Goal: Transaction & Acquisition: Purchase product/service

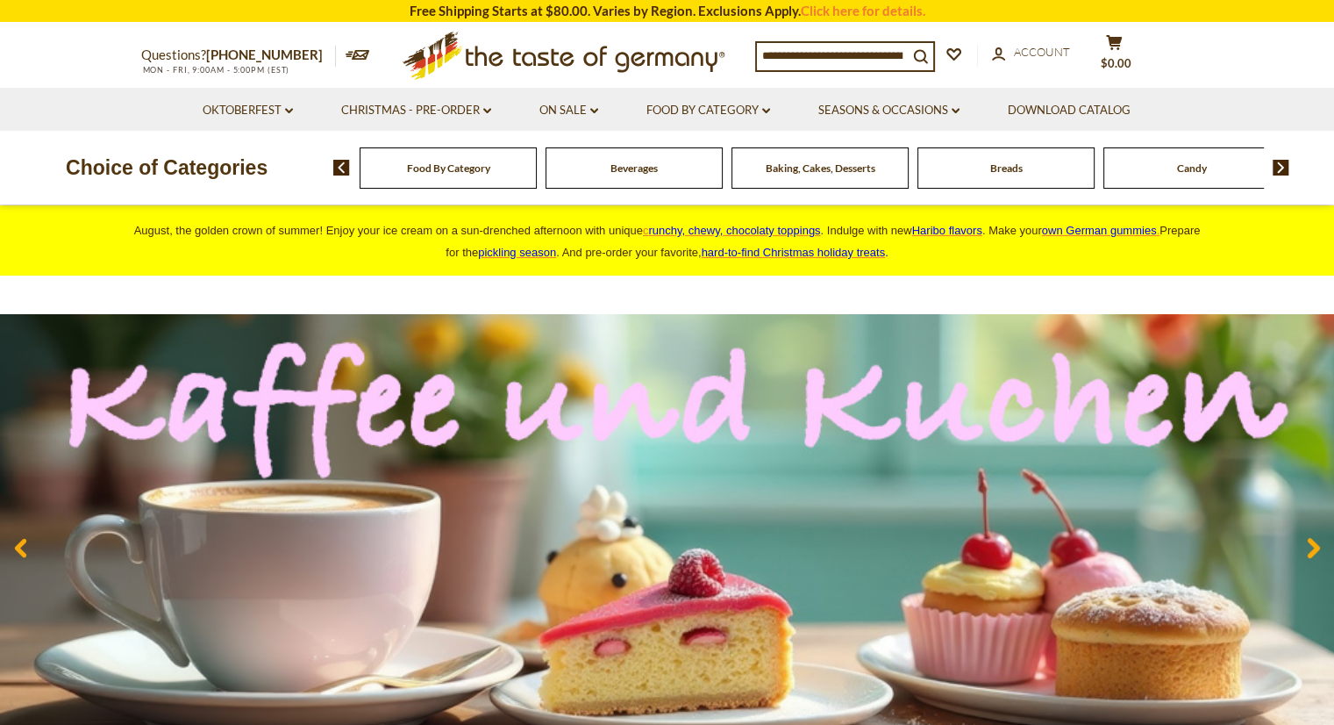
click at [453, 182] on div "Food By Category" at bounding box center [448, 167] width 177 height 41
click at [452, 169] on span "Food By Category" at bounding box center [448, 167] width 83 height 13
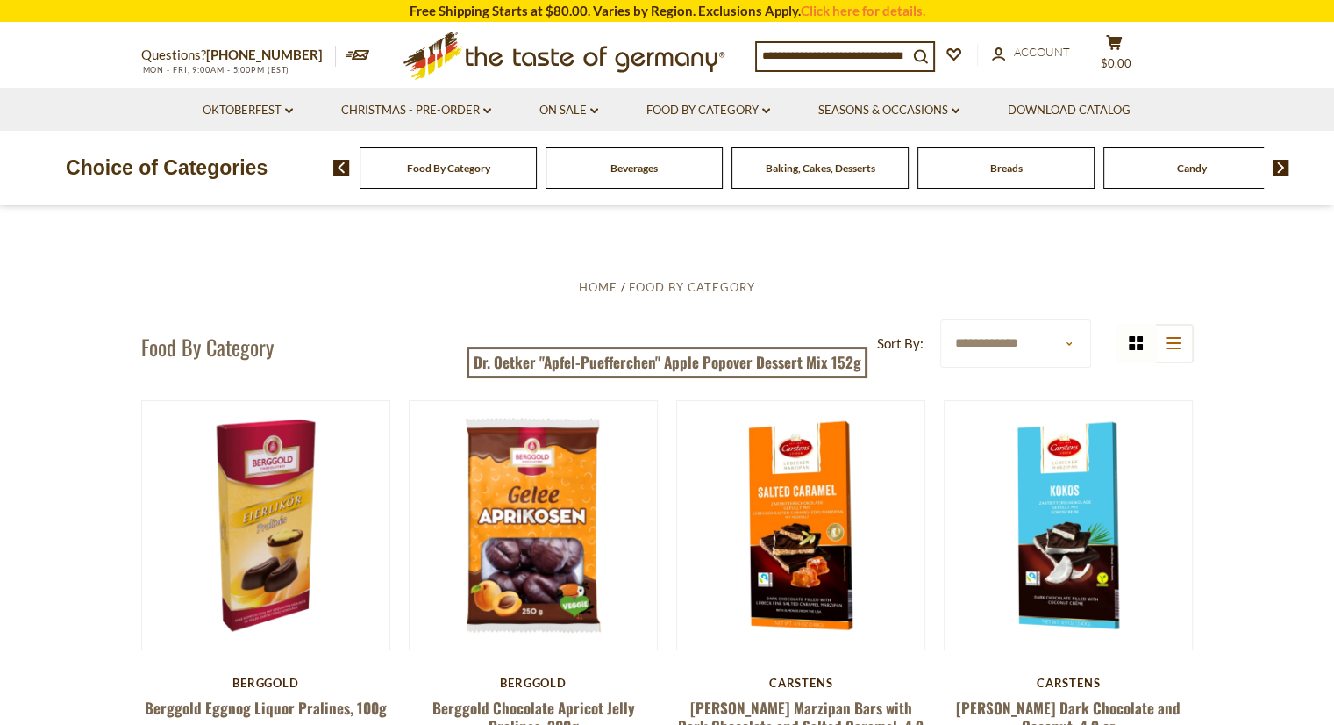
click at [1188, 167] on span "Candy" at bounding box center [1192, 167] width 30 height 13
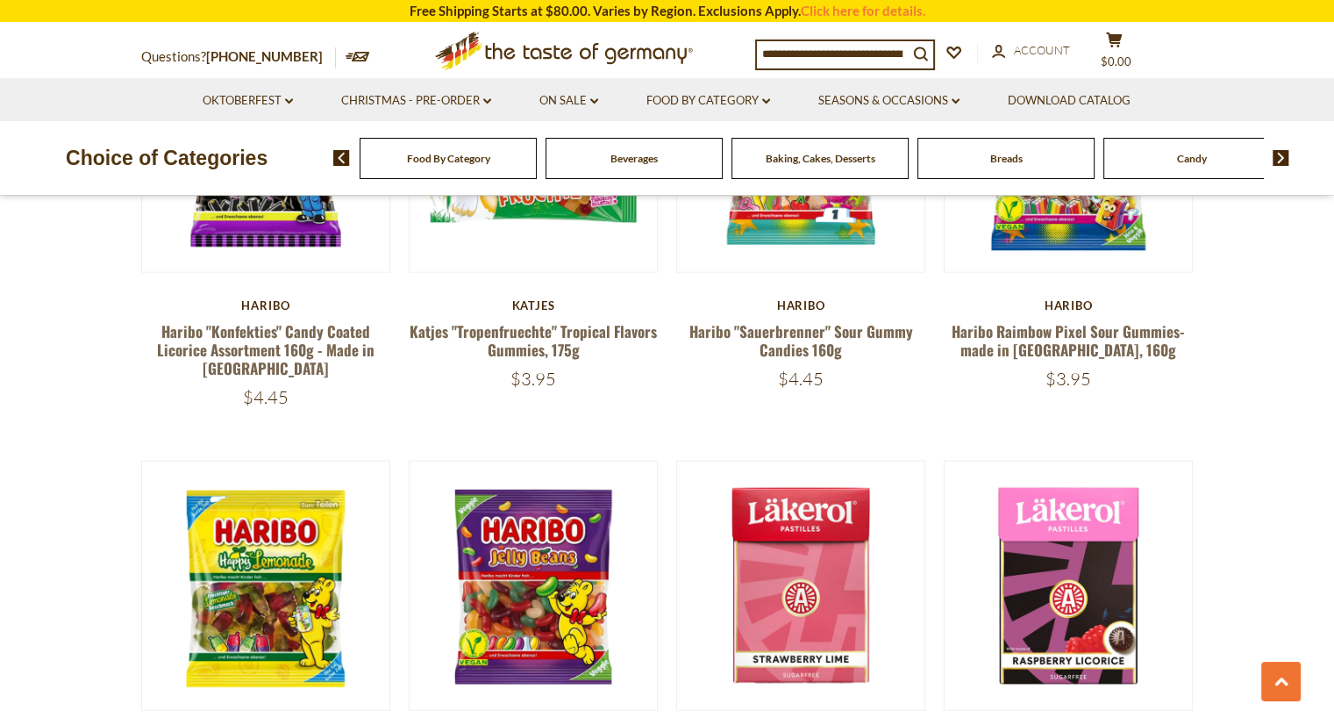
scroll to position [3772, 0]
